Goal: Task Accomplishment & Management: Use online tool/utility

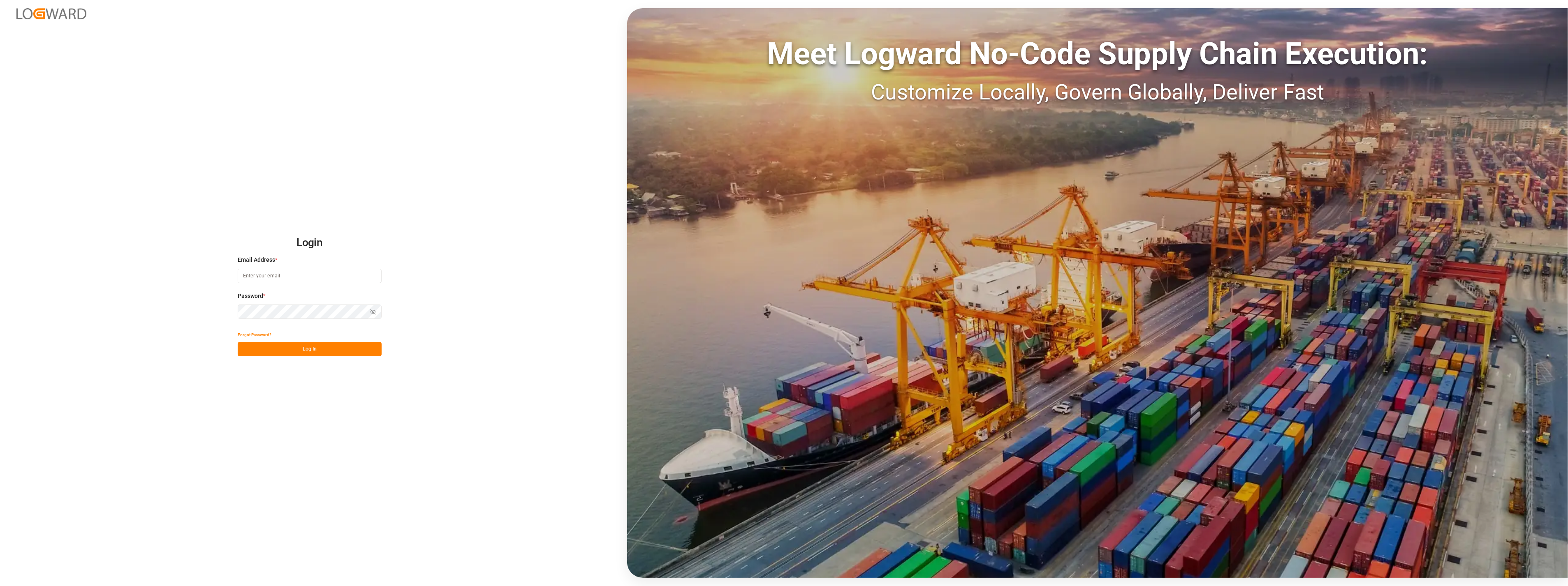
type input "[PERSON_NAME][EMAIL_ADDRESS][PERSON_NAME][DOMAIN_NAME]"
click at [331, 350] on button "Log In" at bounding box center [309, 349] width 144 height 14
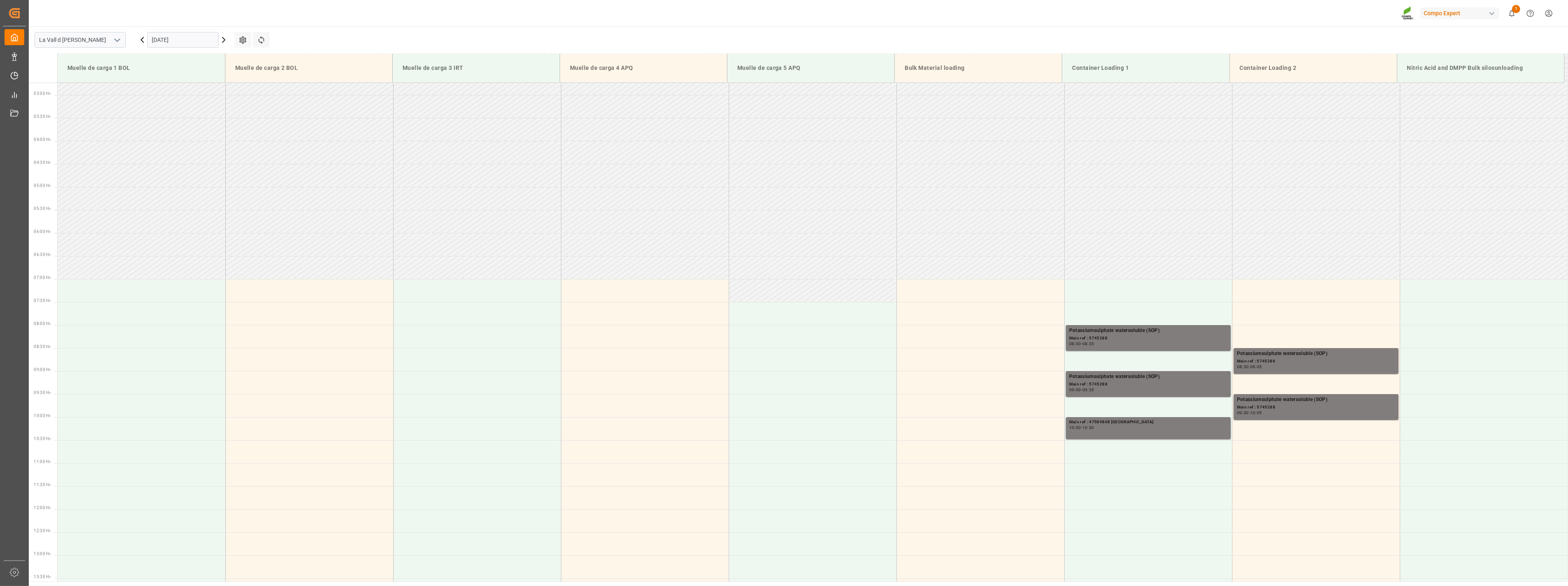
scroll to position [11, 0]
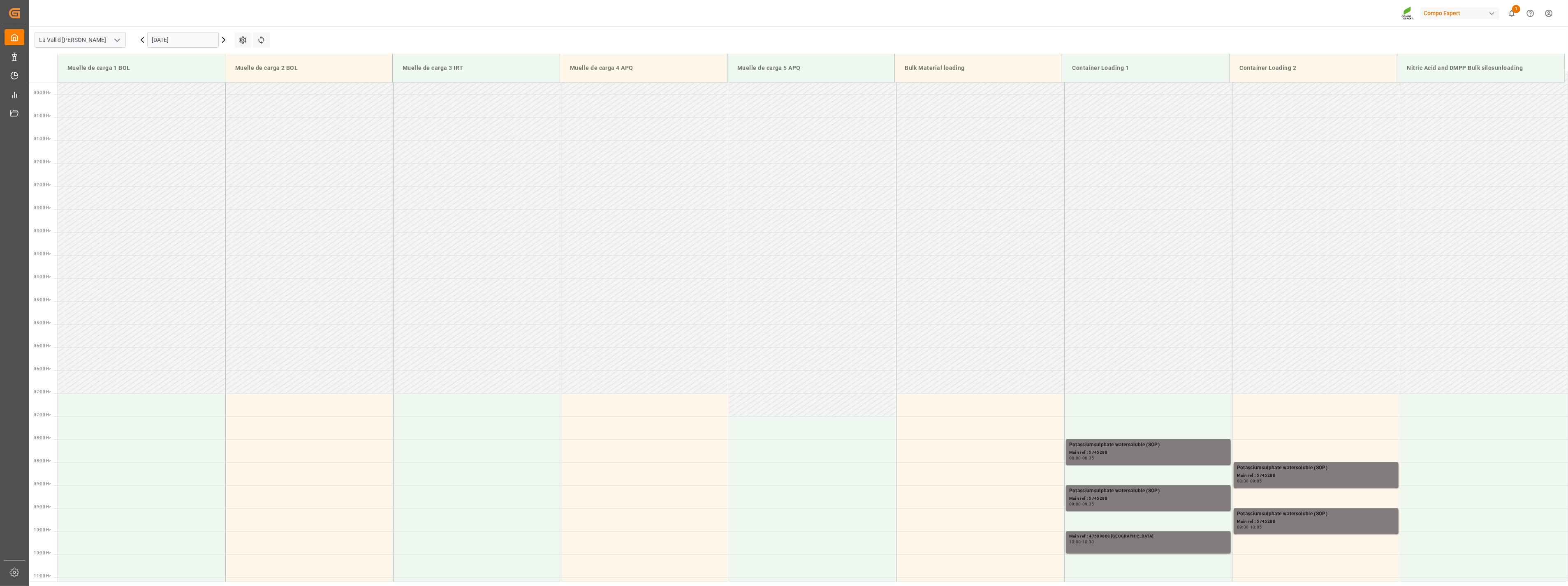
click at [200, 40] on input "[DATE]" at bounding box center [182, 39] width 71 height 15
click at [207, 91] on span "2" at bounding box center [206, 89] width 3 height 6
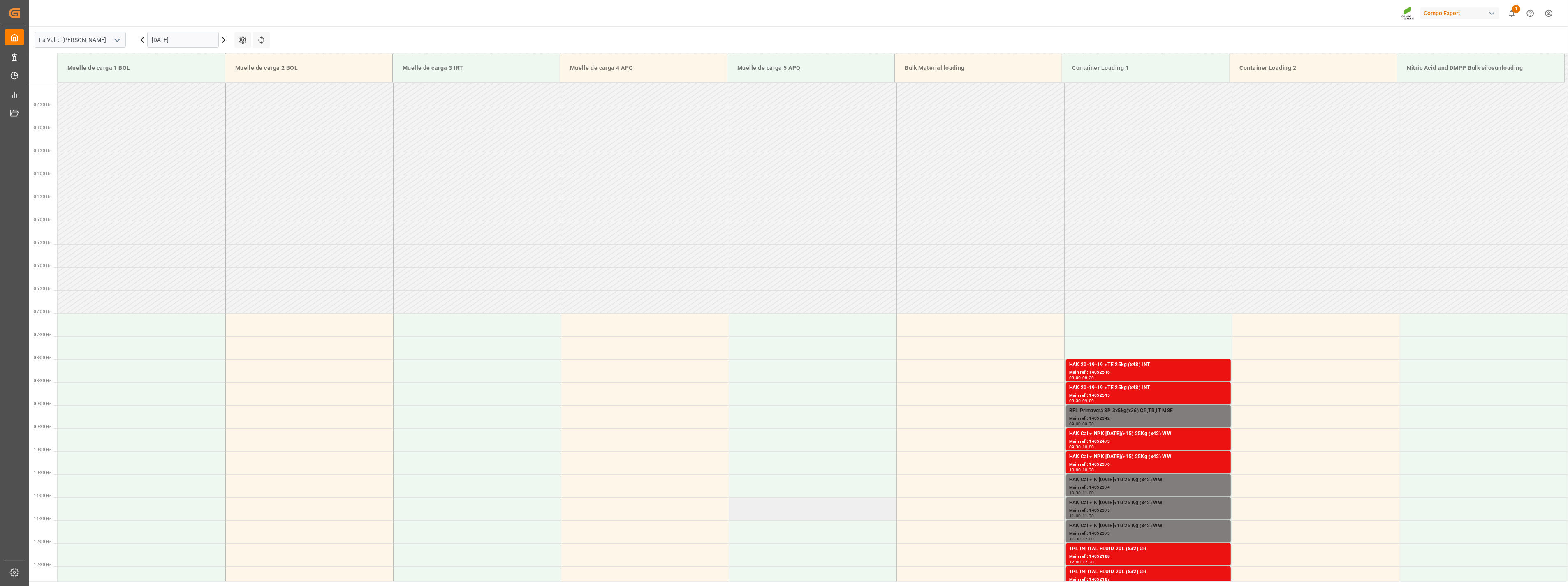
scroll to position [183, 0]
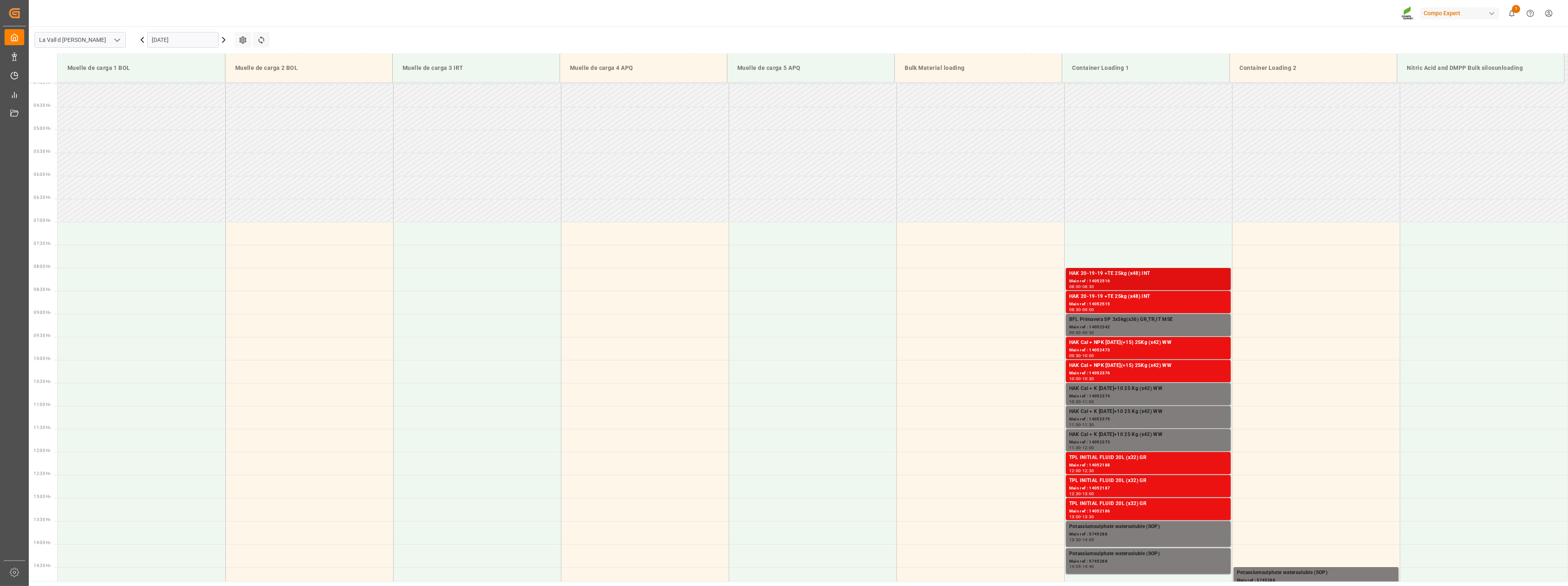
click at [1154, 278] on div "Main ref : 14052516" at bounding box center [1148, 281] width 158 height 7
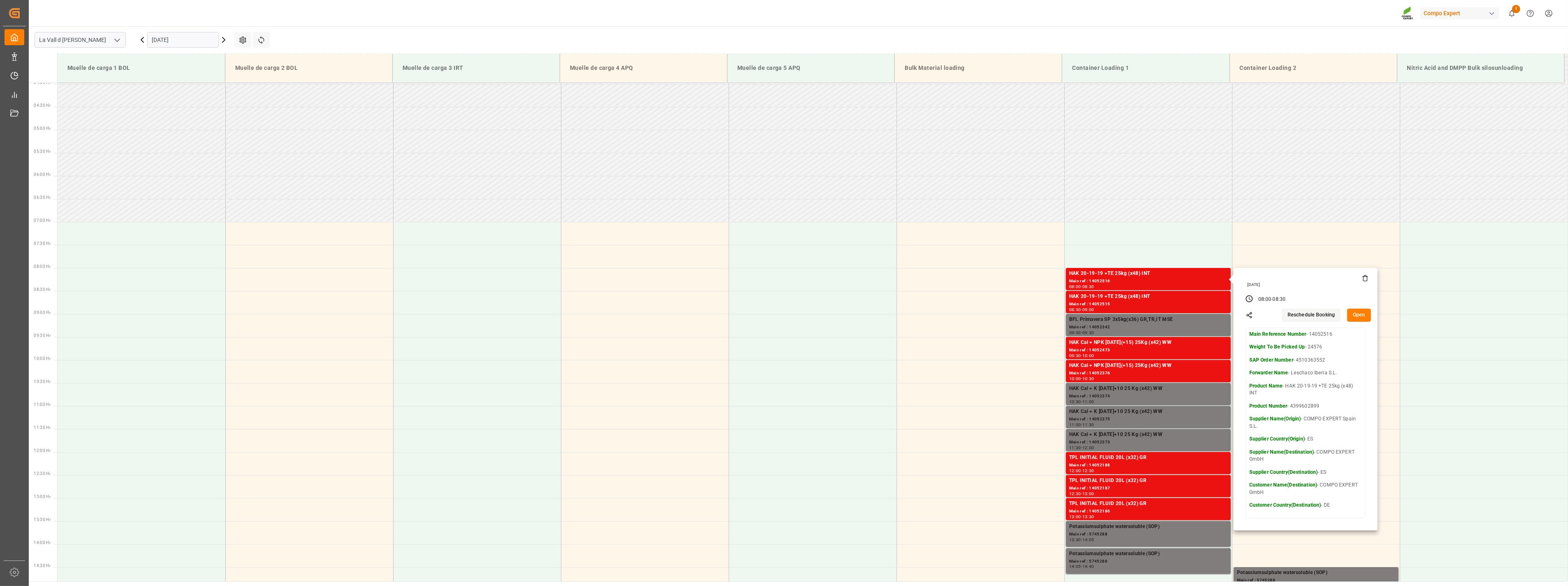
click at [1354, 311] on button "Open" at bounding box center [1359, 315] width 24 height 13
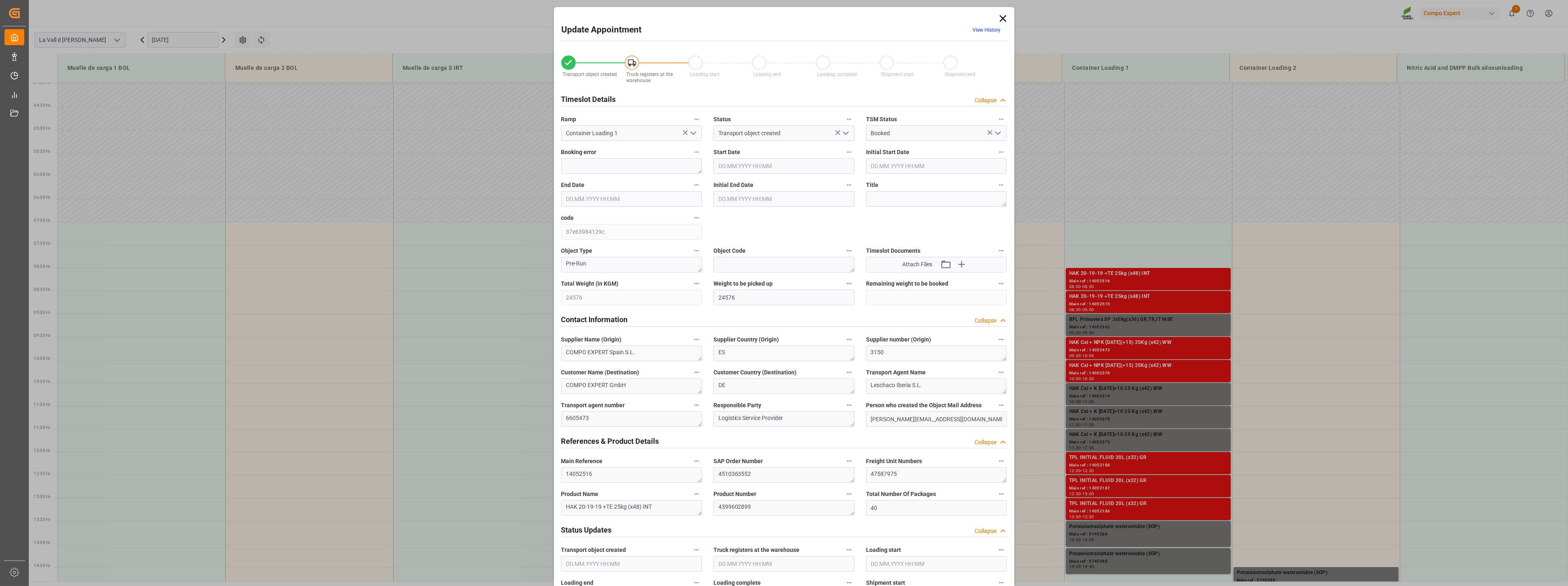
type input "24576"
type input "40"
type input "[DATE] 08:00"
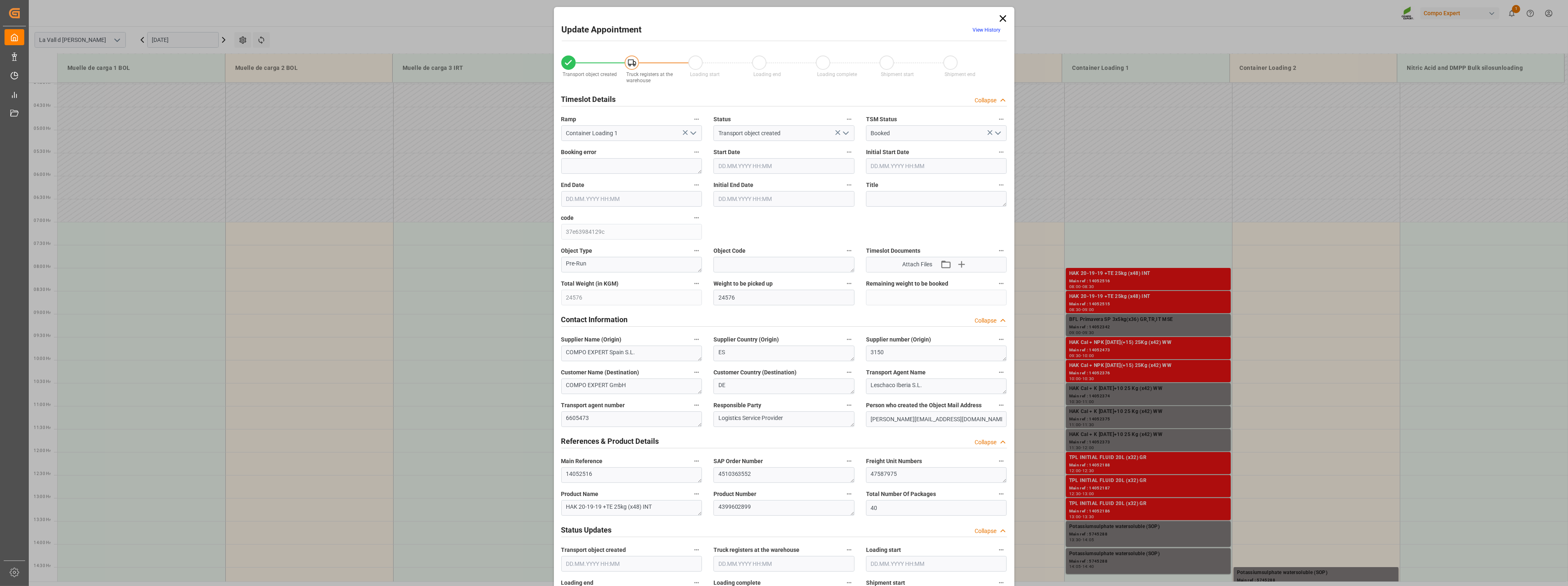
type input "[DATE] 08:30"
type input "[DATE] 12:28"
type input "[DATE] 15:18"
drag, startPoint x: 772, startPoint y: 469, endPoint x: 676, endPoint y: 474, distance: 96.1
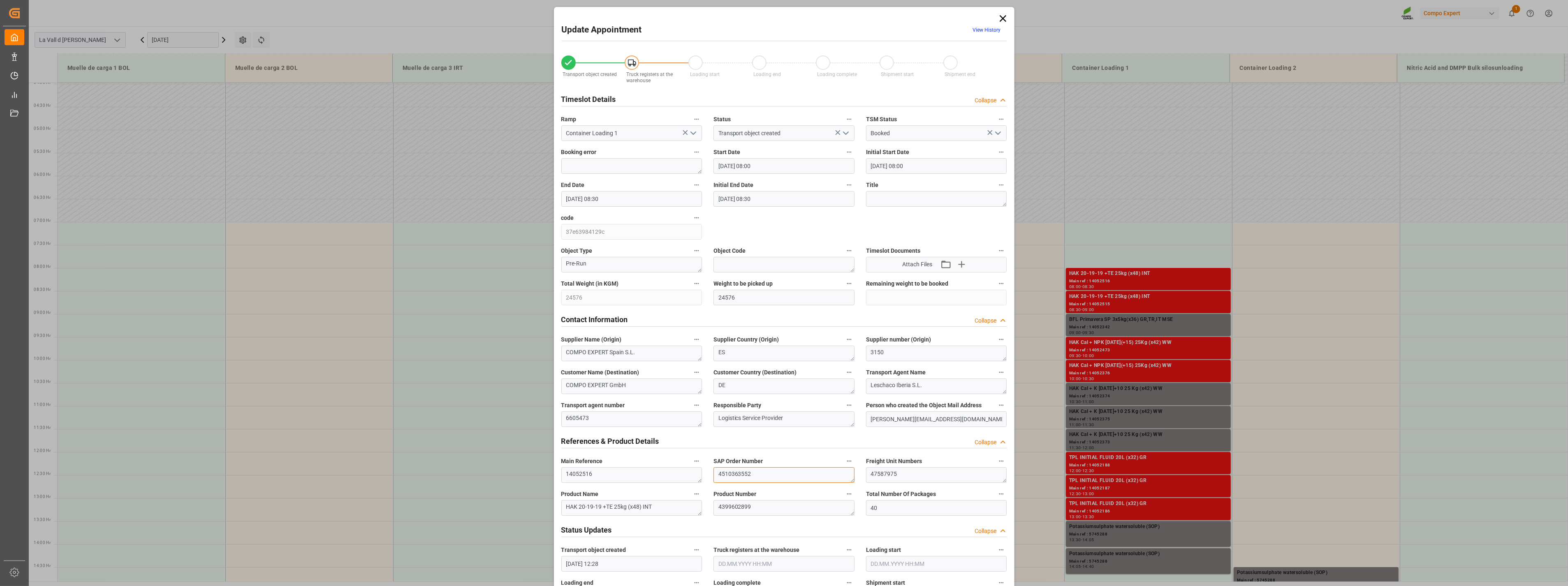
click at [676, 474] on div "Transport object created Truck registers at the warehouse Loading start Loading…" at bounding box center [784, 574] width 457 height 1056
click at [1002, 18] on icon at bounding box center [1002, 18] width 6 height 6
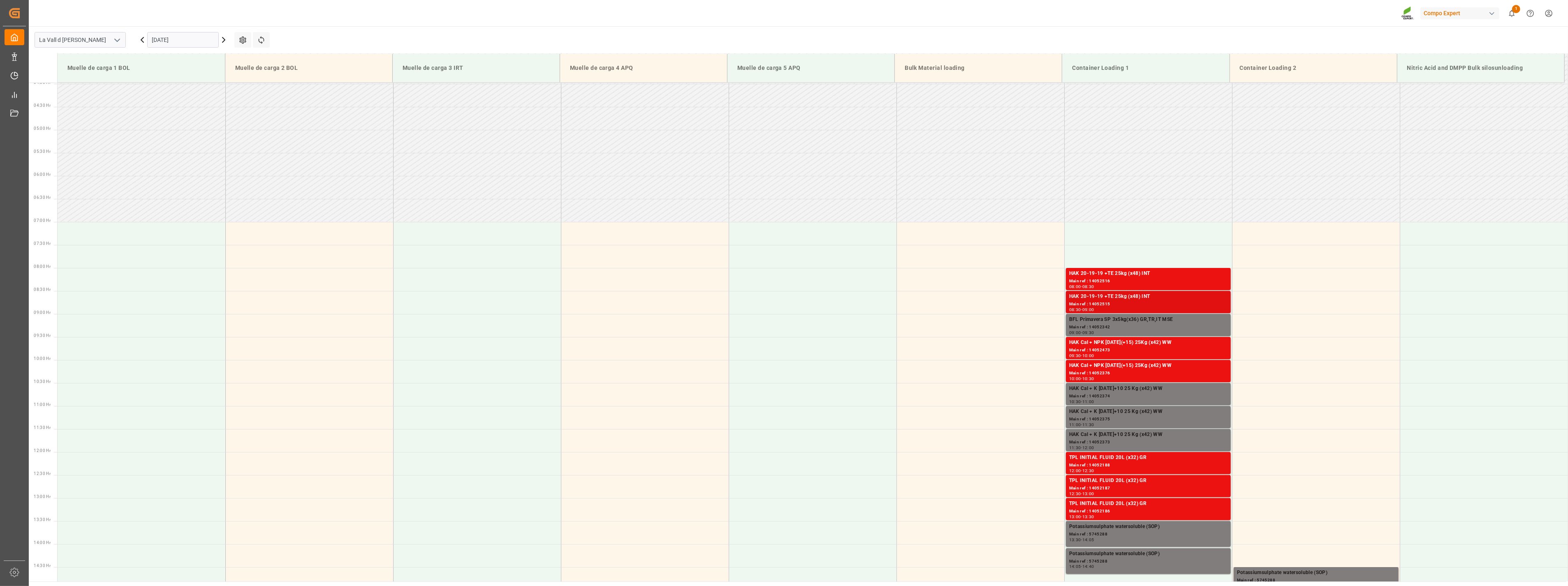
scroll to position [229, 0]
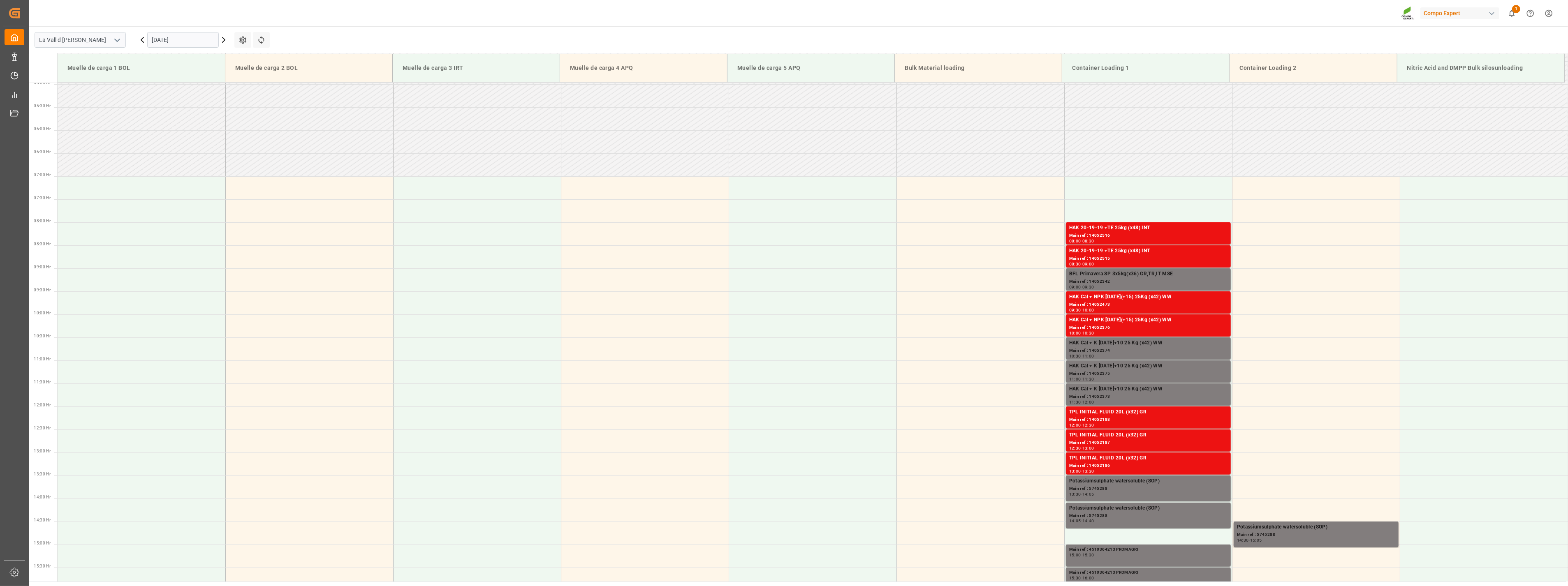
click at [831, 0] on html "Created by potrace 1.15, written by [PERSON_NAME] [DATE]-[DATE] Created by potr…" at bounding box center [784, 293] width 1568 height 586
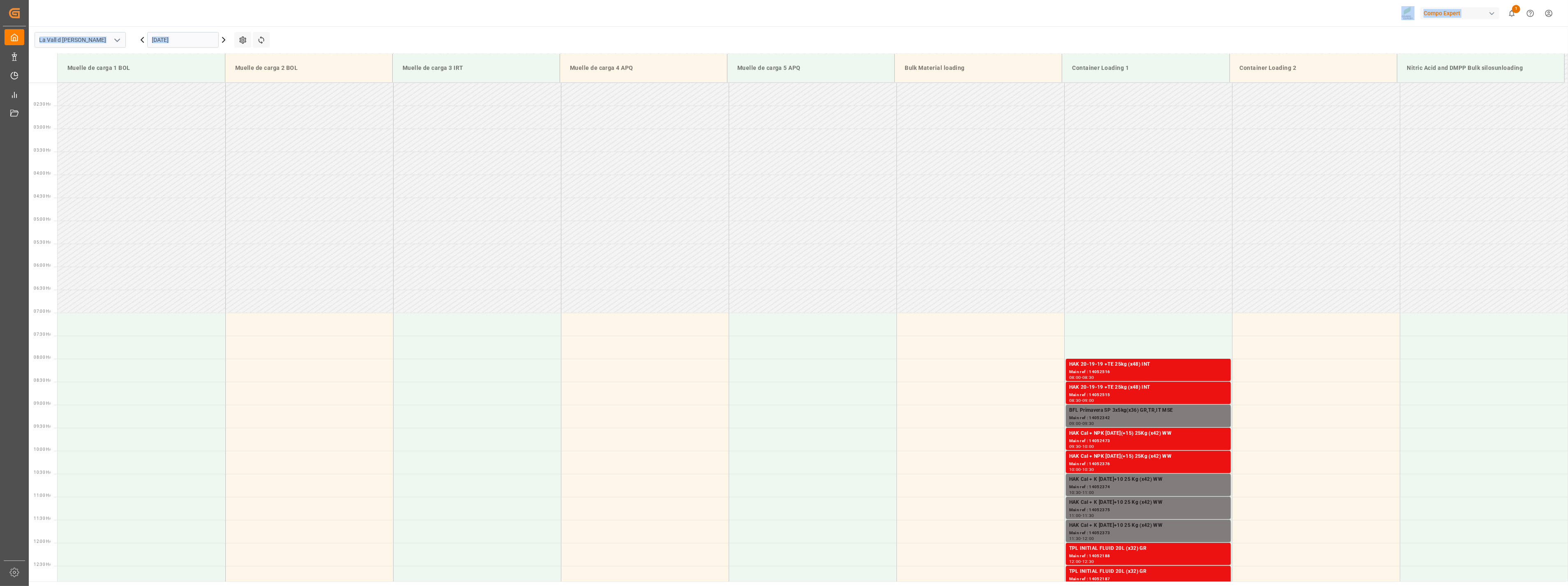
scroll to position [92, 0]
